Goal: Find specific page/section: Find specific page/section

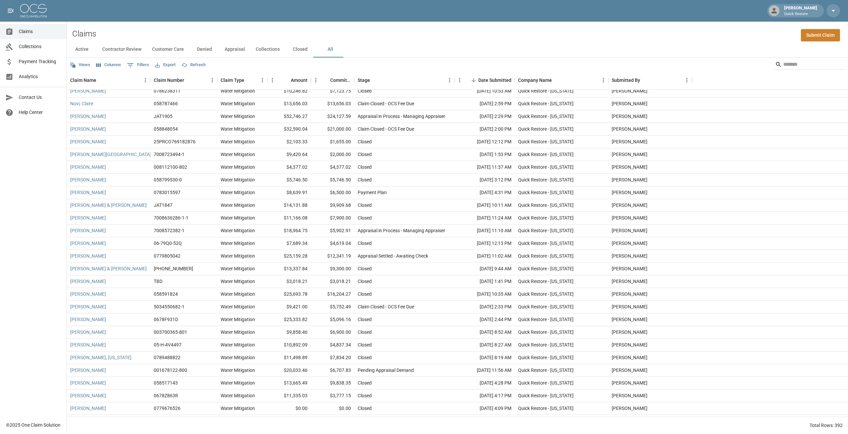
scroll to position [792, 0]
click at [365, 75] on div "Stage" at bounding box center [364, 80] width 12 height 19
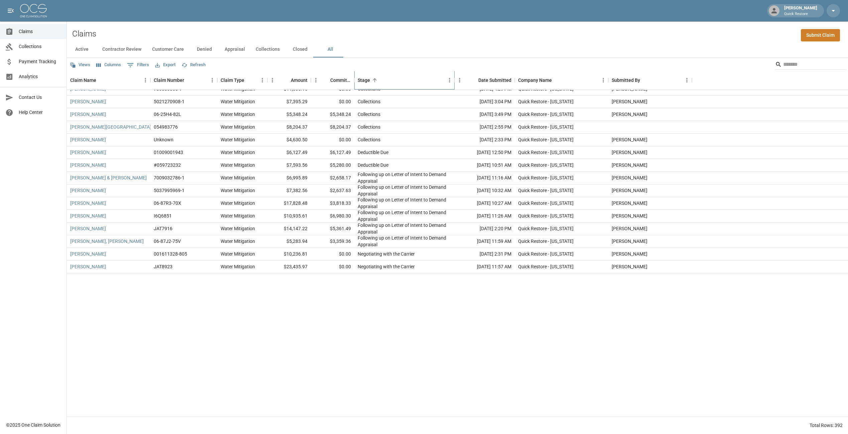
scroll to position [4648, 0]
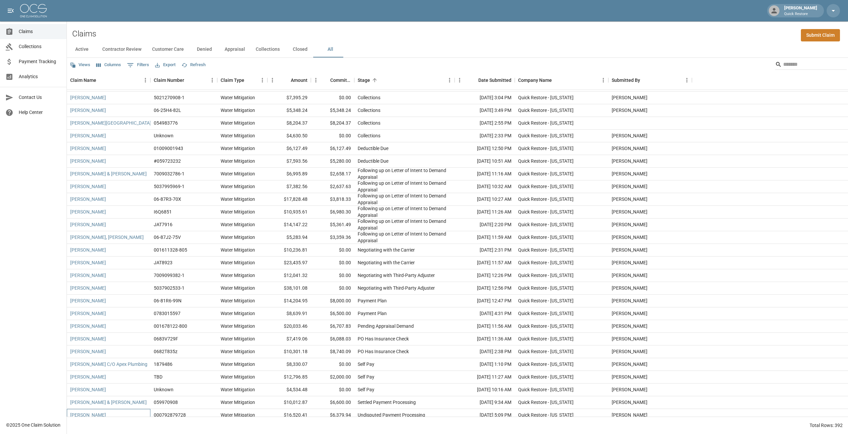
click at [129, 220] on div "[PERSON_NAME]" at bounding box center [109, 415] width 84 height 13
click at [129, 220] on div "[PERSON_NAME] & [PERSON_NAME]" at bounding box center [109, 403] width 84 height 13
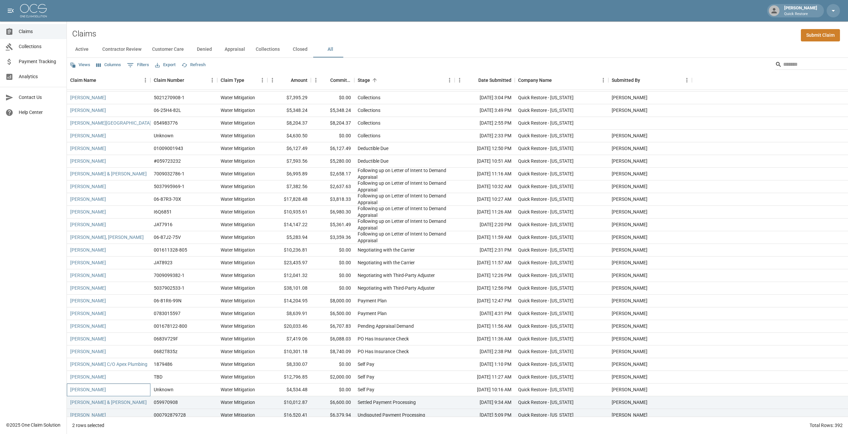
click at [129, 220] on div "[PERSON_NAME]" at bounding box center [109, 390] width 84 height 13
click at [125, 220] on div "[PERSON_NAME]" at bounding box center [109, 415] width 84 height 13
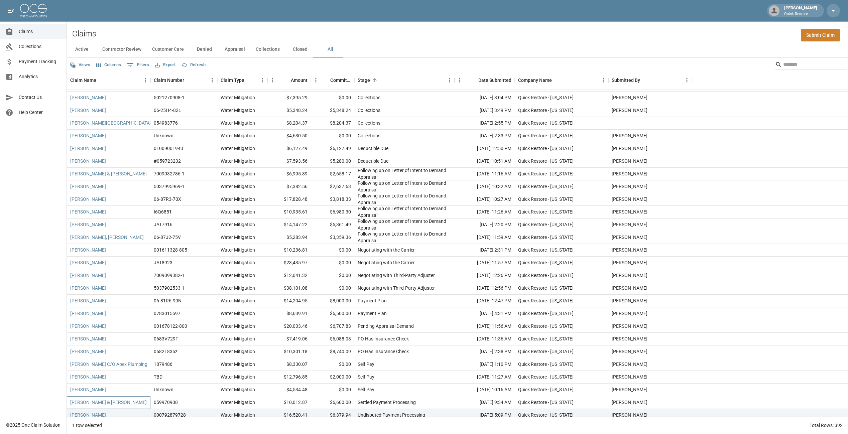
click at [118, 220] on div "[PERSON_NAME] & [PERSON_NAME]" at bounding box center [109, 403] width 84 height 13
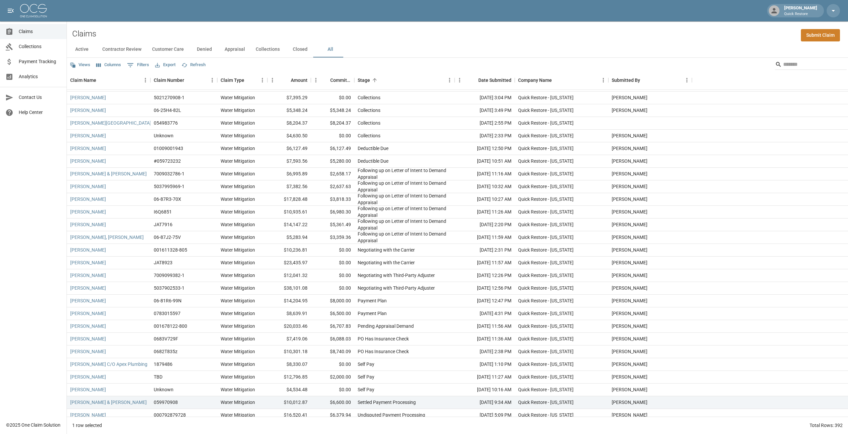
click at [127, 220] on div "1 row selected Total Rows: 392" at bounding box center [457, 425] width 781 height 17
click at [130, 220] on div "[PERSON_NAME]" at bounding box center [109, 415] width 84 height 13
click at [128, 220] on div "[PERSON_NAME] & [PERSON_NAME]" at bounding box center [109, 403] width 84 height 13
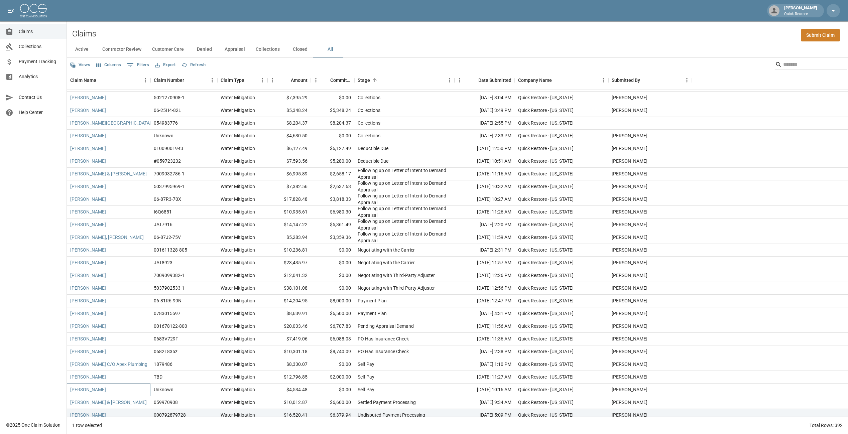
click at [120, 220] on div "[PERSON_NAME]" at bounding box center [109, 390] width 84 height 13
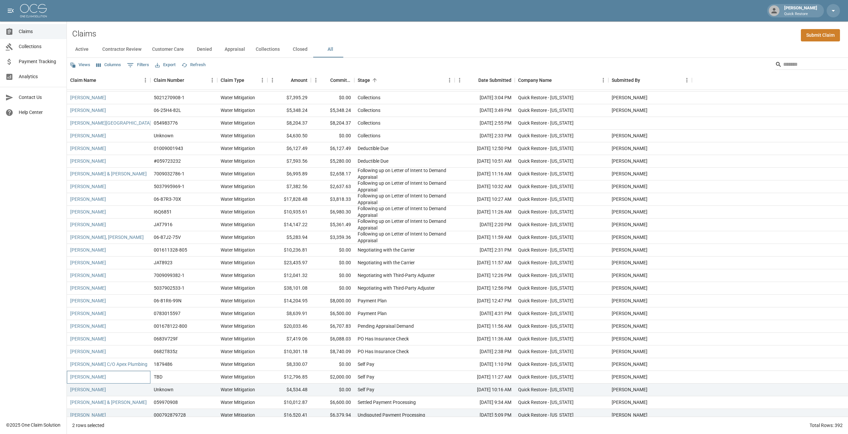
click at [117, 220] on div "[PERSON_NAME]" at bounding box center [109, 377] width 84 height 13
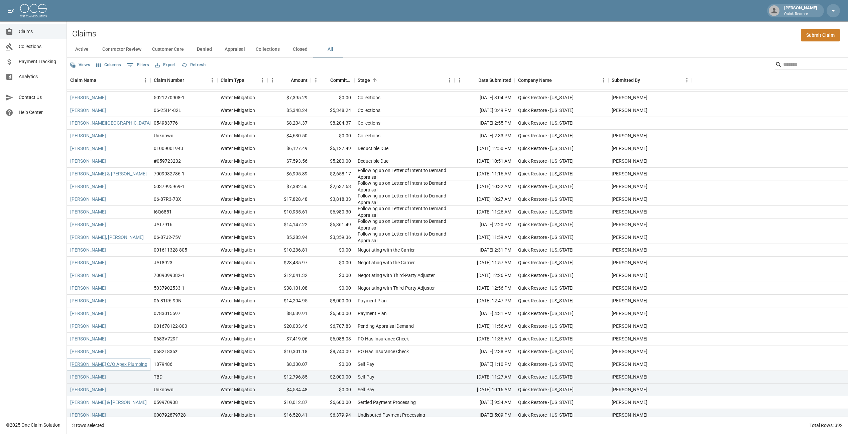
click at [118, 220] on link "[PERSON_NAME] C/O Apex Plumbing" at bounding box center [108, 364] width 77 height 7
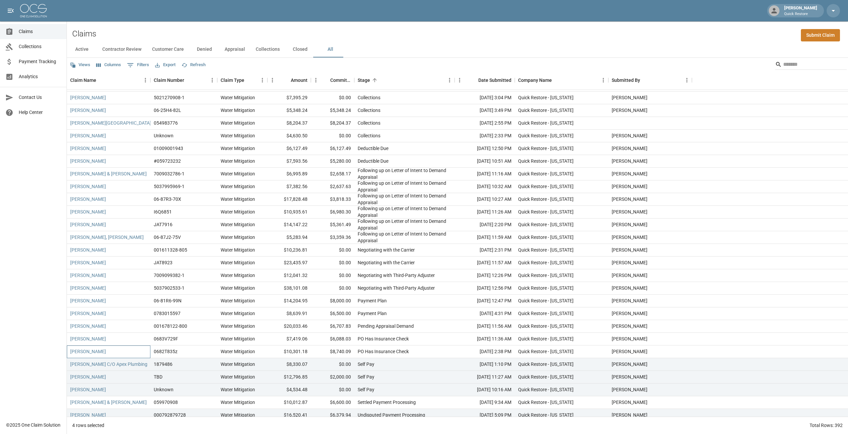
click at [118, 220] on div "[PERSON_NAME]" at bounding box center [109, 352] width 84 height 13
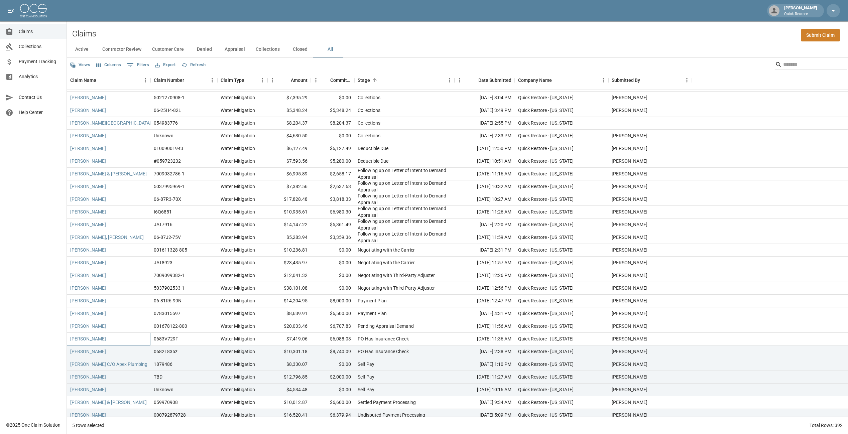
click at [117, 220] on div "[PERSON_NAME]" at bounding box center [109, 339] width 84 height 13
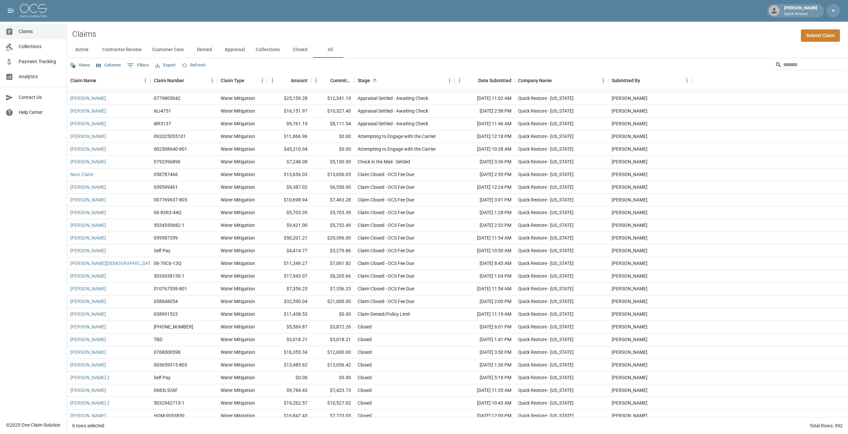
scroll to position [100, 0]
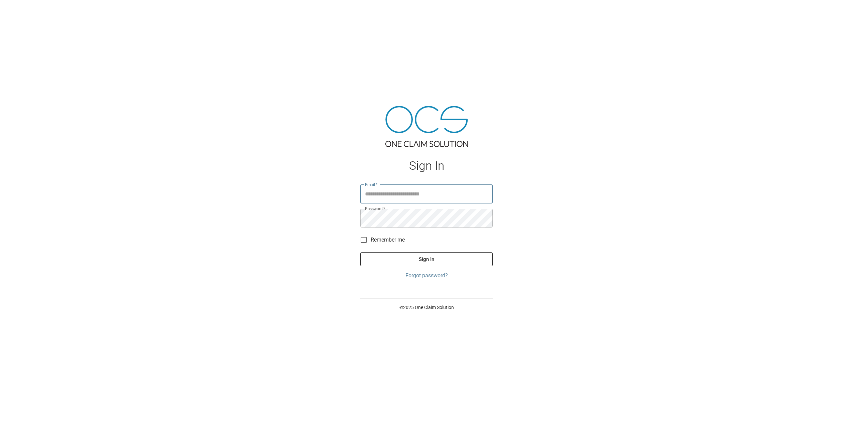
type input "**********"
click at [422, 264] on button "Sign In" at bounding box center [426, 259] width 132 height 14
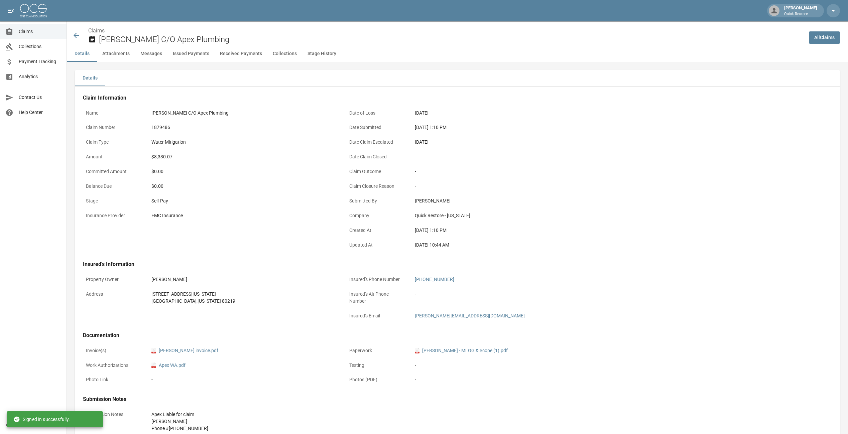
click at [33, 8] on img at bounding box center [33, 10] width 27 height 13
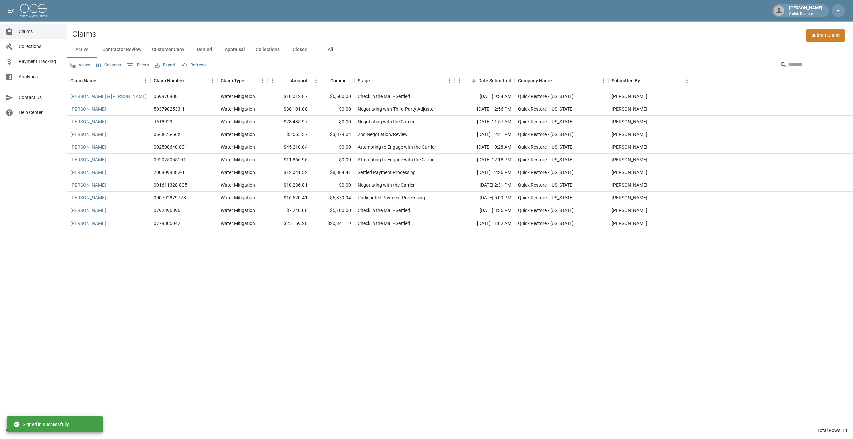
click at [789, 64] on input "Search" at bounding box center [814, 65] width 53 height 11
click at [330, 54] on button "All" at bounding box center [330, 50] width 30 height 16
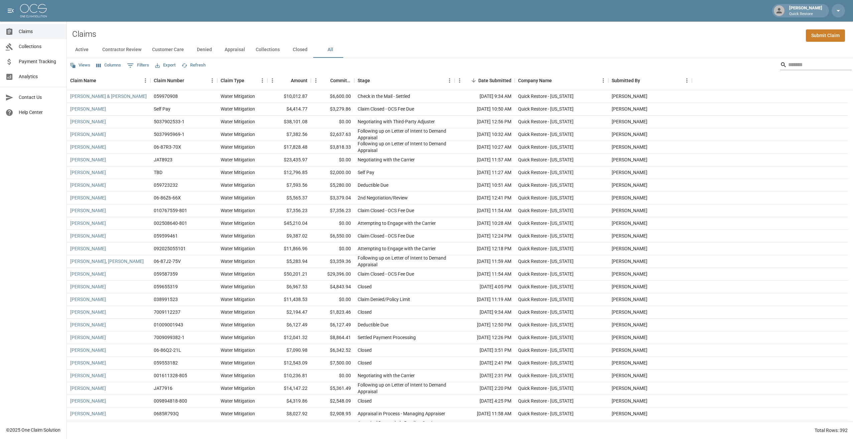
click at [788, 62] on input "Search" at bounding box center [814, 65] width 53 height 11
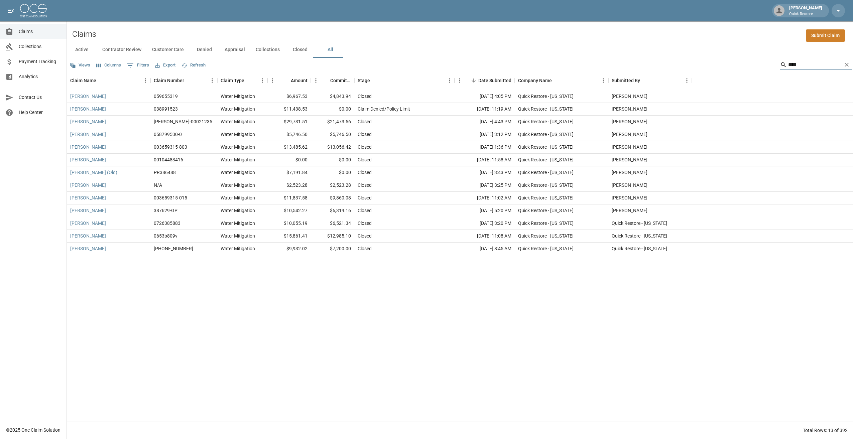
type input "*****"
